Goal: Register for event/course

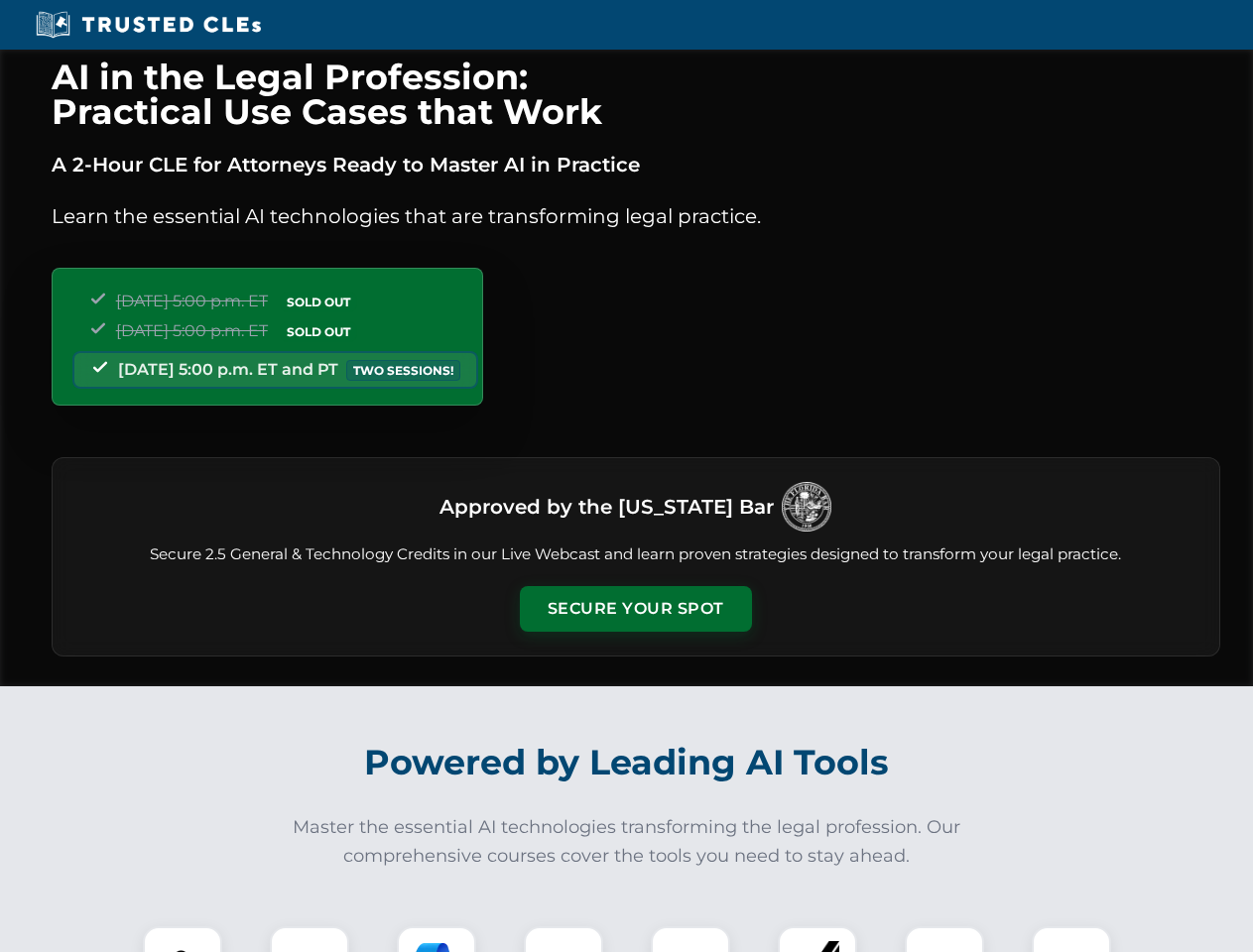
click at [635, 609] on button "Secure Your Spot" at bounding box center [636, 609] width 233 height 46
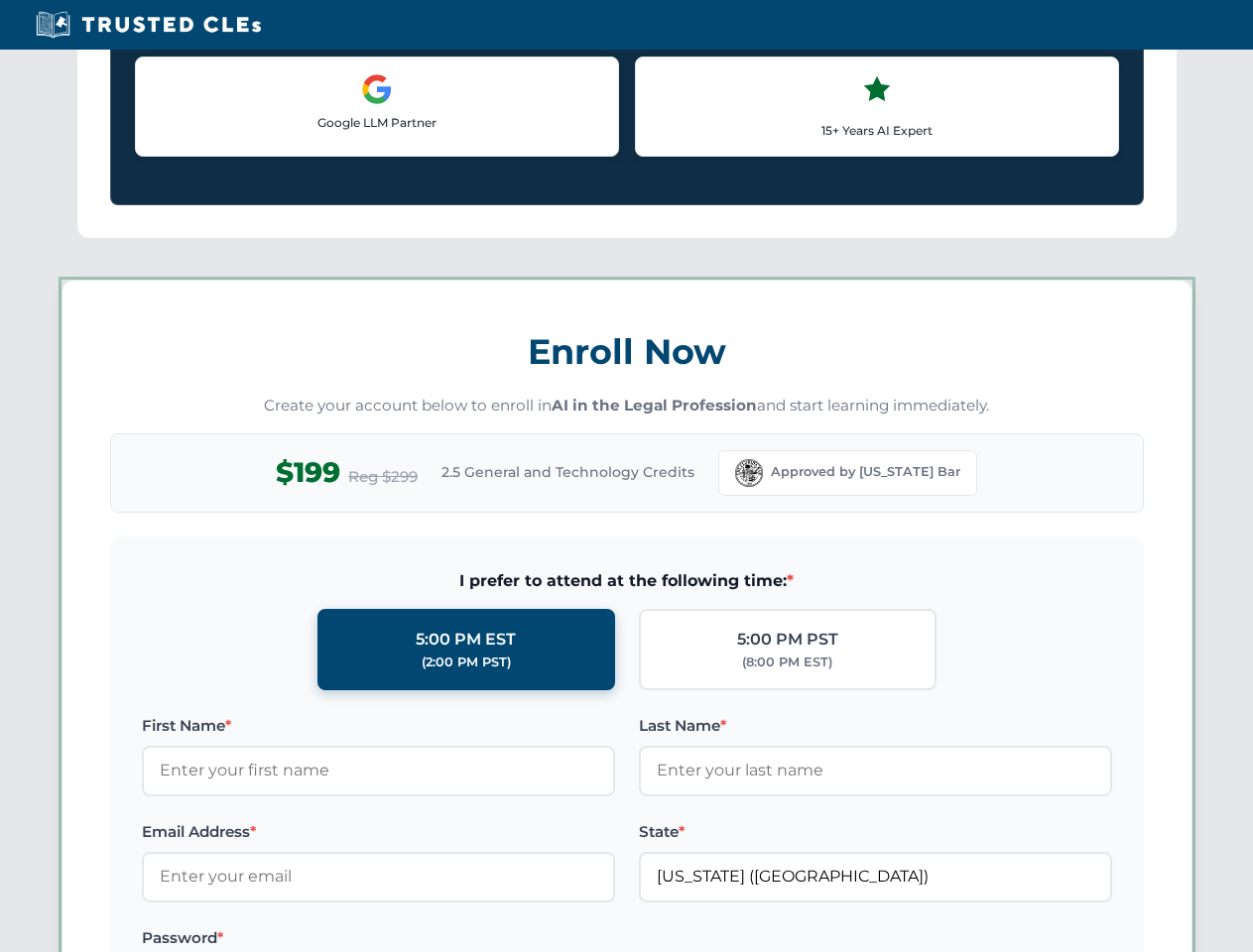
click at [436, 939] on label "Password *" at bounding box center [379, 938] width 473 height 24
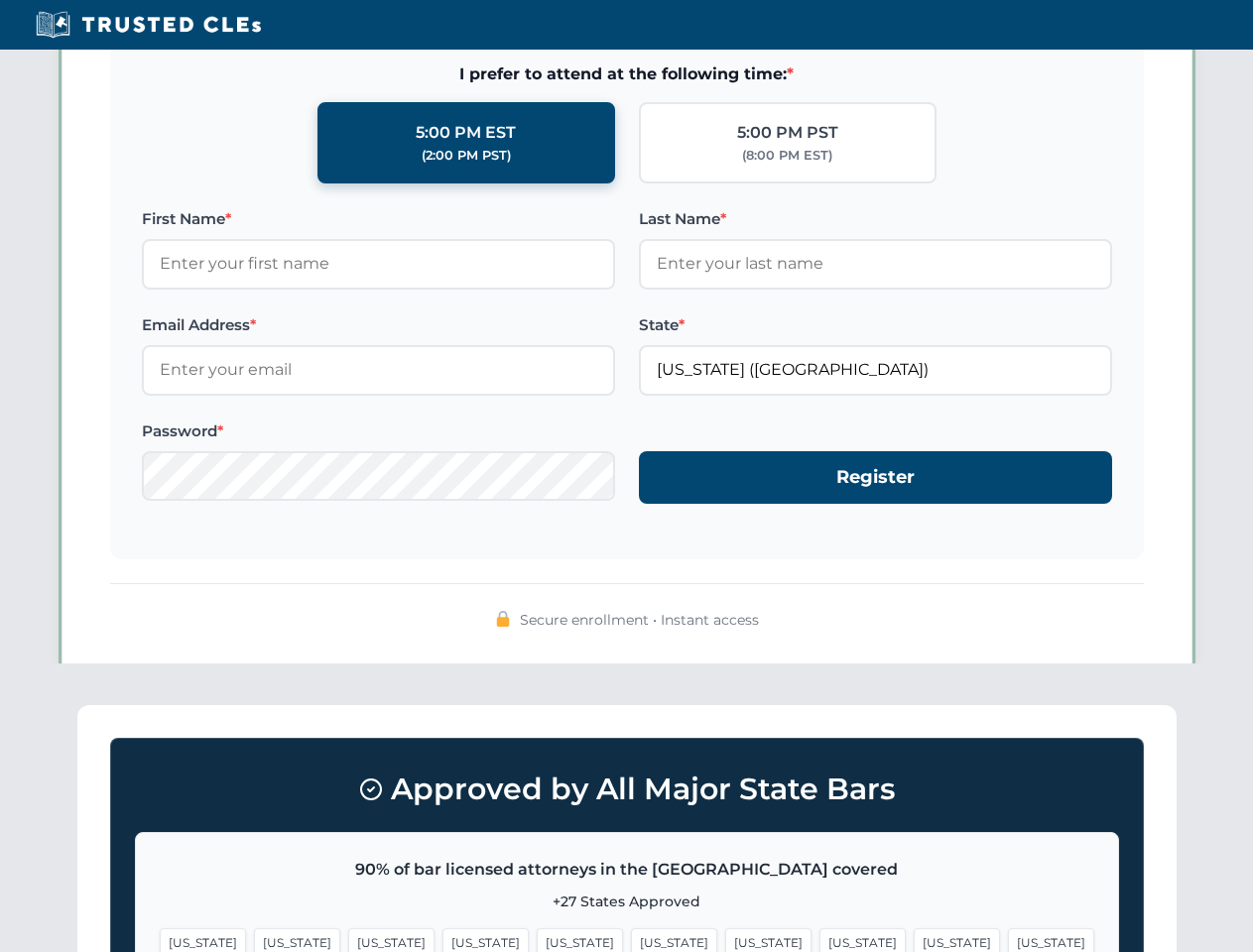
click at [913, 939] on span "[US_STATE]" at bounding box center [956, 942] width 86 height 29
